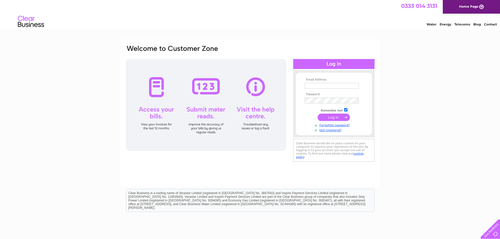
type input "moats.tye.livery@gmail.com"
click at [333, 118] on input "submit" at bounding box center [334, 117] width 32 height 7
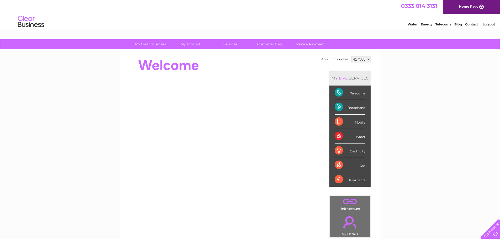
click at [70, 82] on div "My Clear Business Login Details My Details My Preferences Link Account My Accou…" at bounding box center [250, 186] width 500 height 295
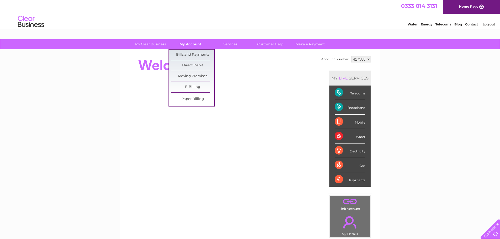
click at [193, 44] on link "My Account" at bounding box center [190, 44] width 43 height 10
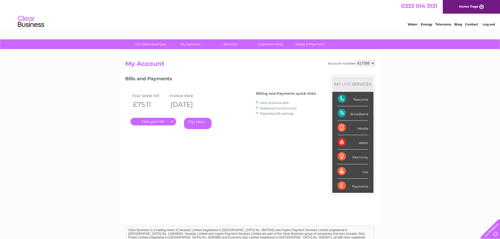
click at [169, 118] on div ". Pay Here" at bounding box center [182, 114] width 105 height 8
click at [169, 121] on link "." at bounding box center [153, 122] width 46 height 8
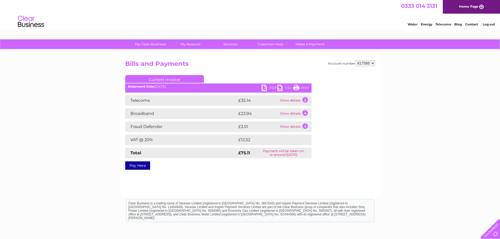
click at [263, 85] on link "PDF" at bounding box center [270, 89] width 16 height 8
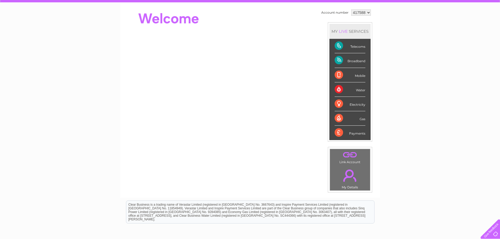
scroll to position [20, 0]
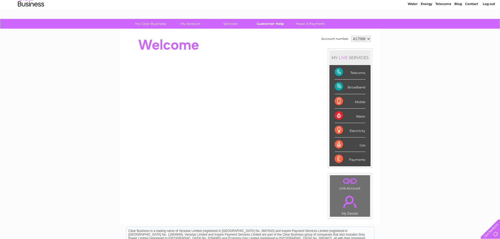
click at [260, 25] on link "Customer Help" at bounding box center [270, 24] width 43 height 10
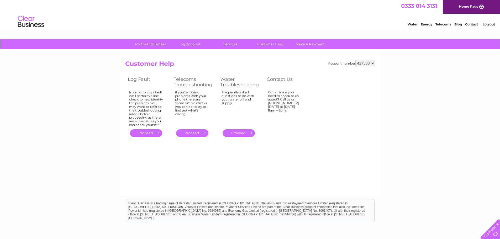
click at [163, 112] on div "Got an issue you need to speak to us about? Call us on [PHONE_NUMBER] [DATE] to…" at bounding box center [146, 109] width 34 height 36
